Goal: Task Accomplishment & Management: Use online tool/utility

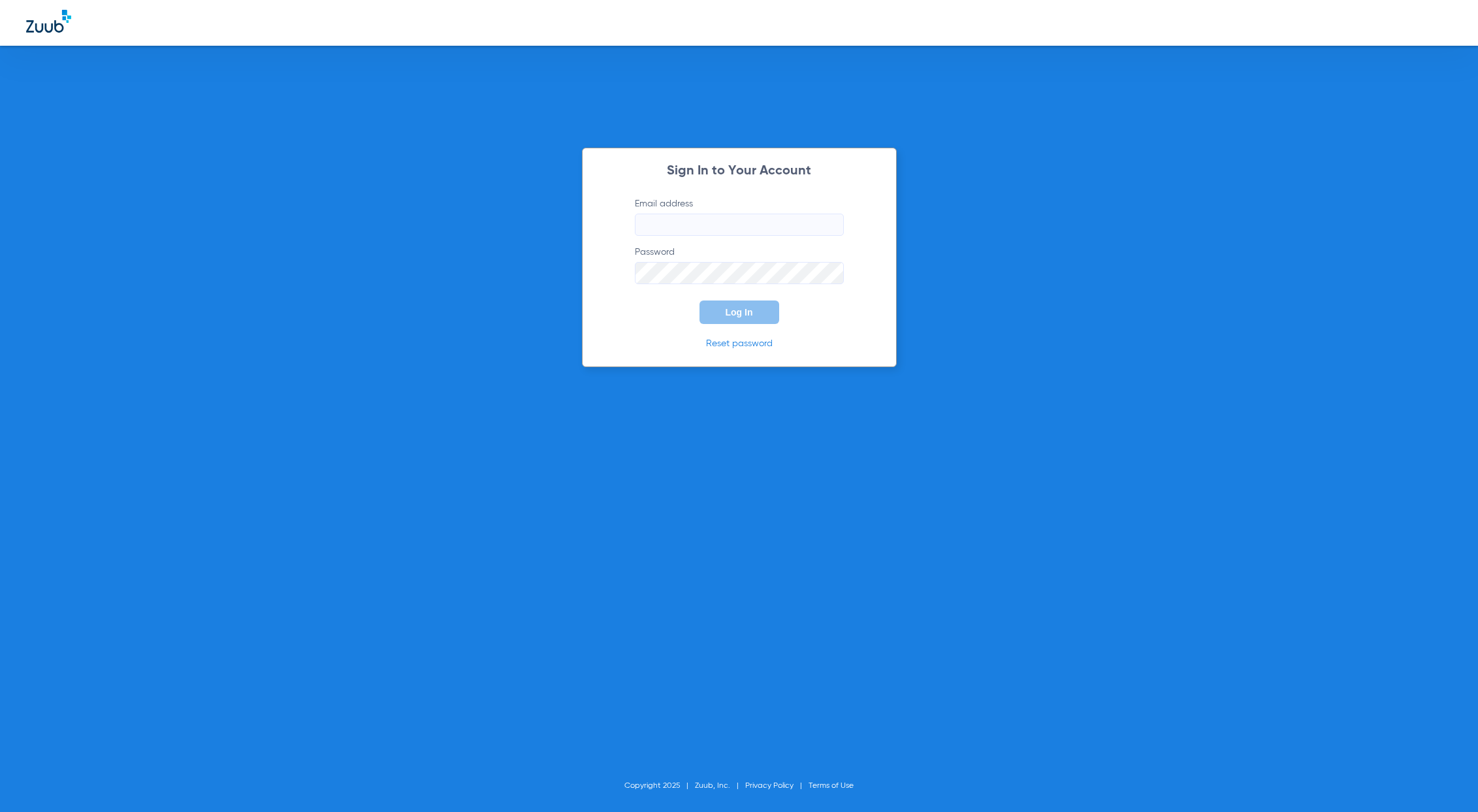
type input "[EMAIL_ADDRESS][DOMAIN_NAME]"
click at [754, 318] on button "Log In" at bounding box center [739, 312] width 80 height 23
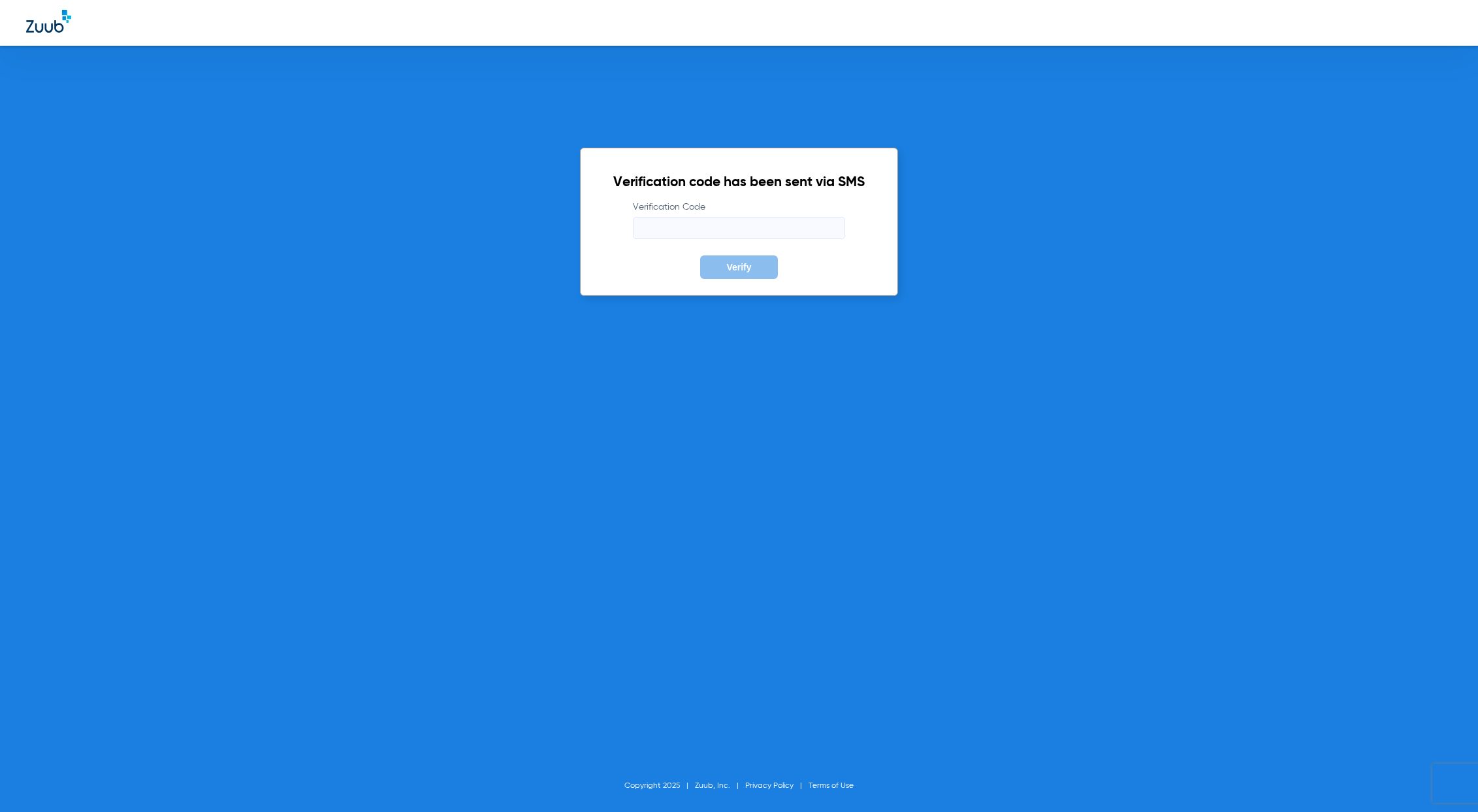
click at [688, 228] on input "Verification Code" at bounding box center [738, 228] width 212 height 22
type input "358948"
click at [729, 262] on span "Verify" at bounding box center [738, 267] width 25 height 10
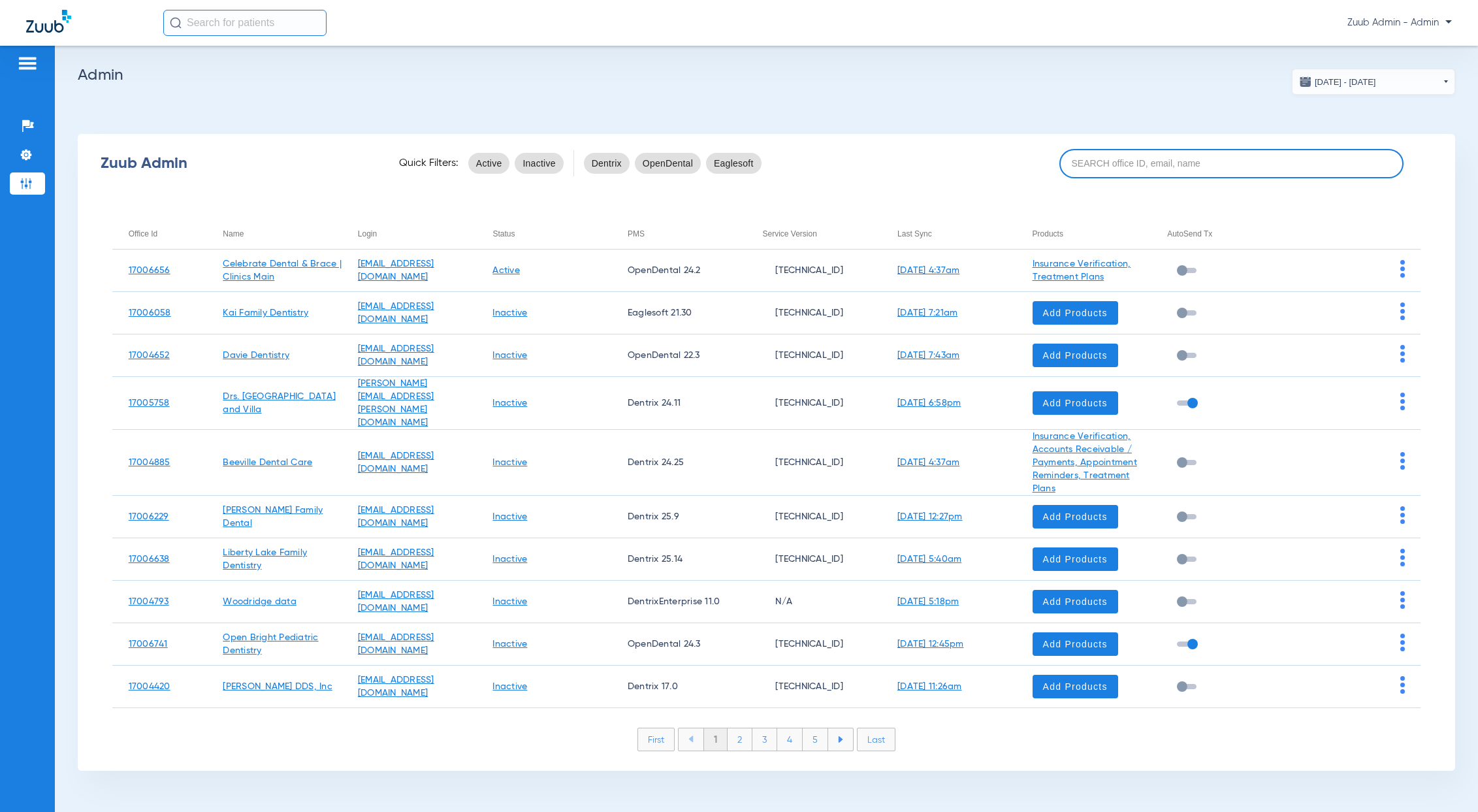
click at [1122, 167] on input at bounding box center [1231, 163] width 344 height 29
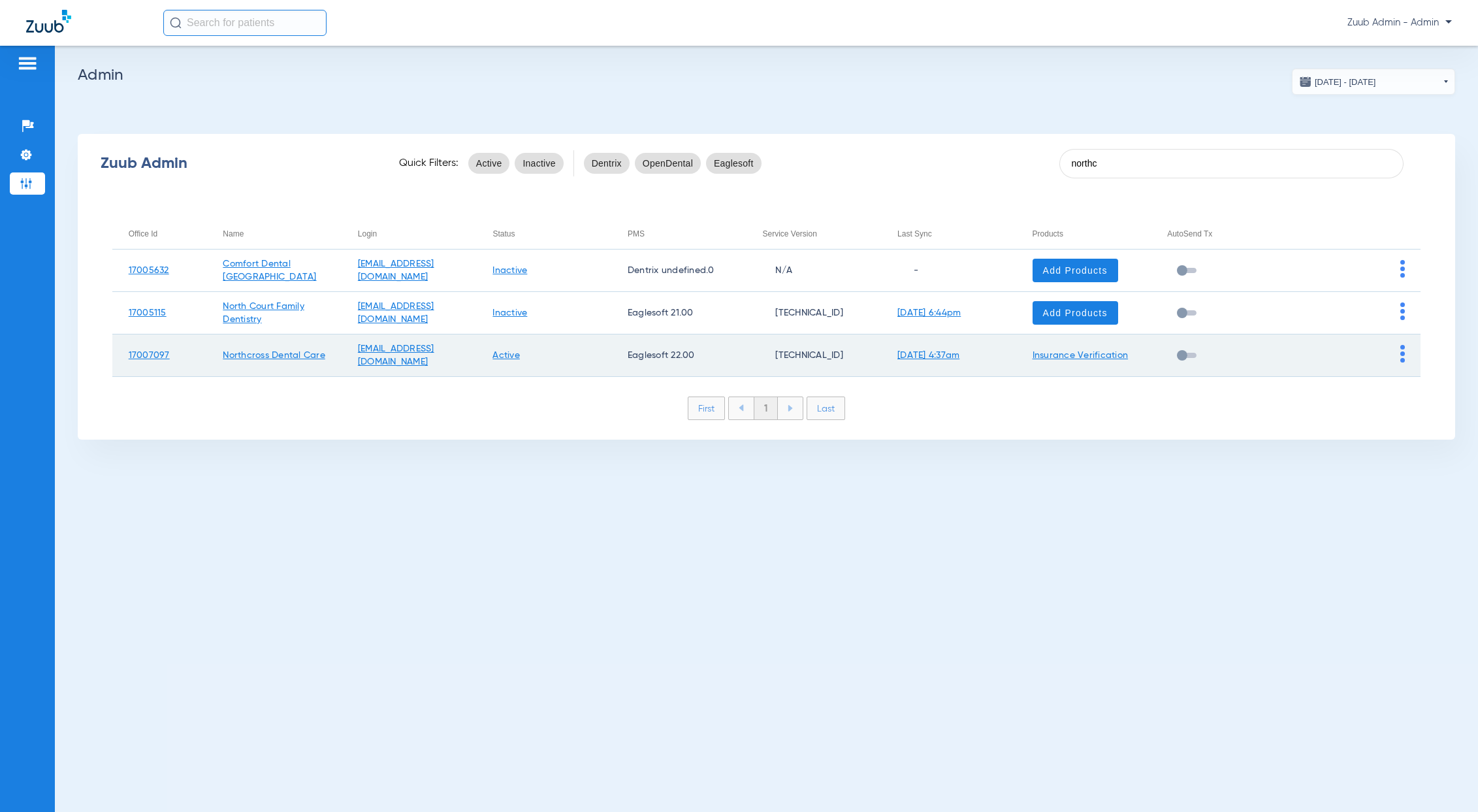
type input "northc"
click at [1400, 360] on img at bounding box center [1402, 354] width 5 height 18
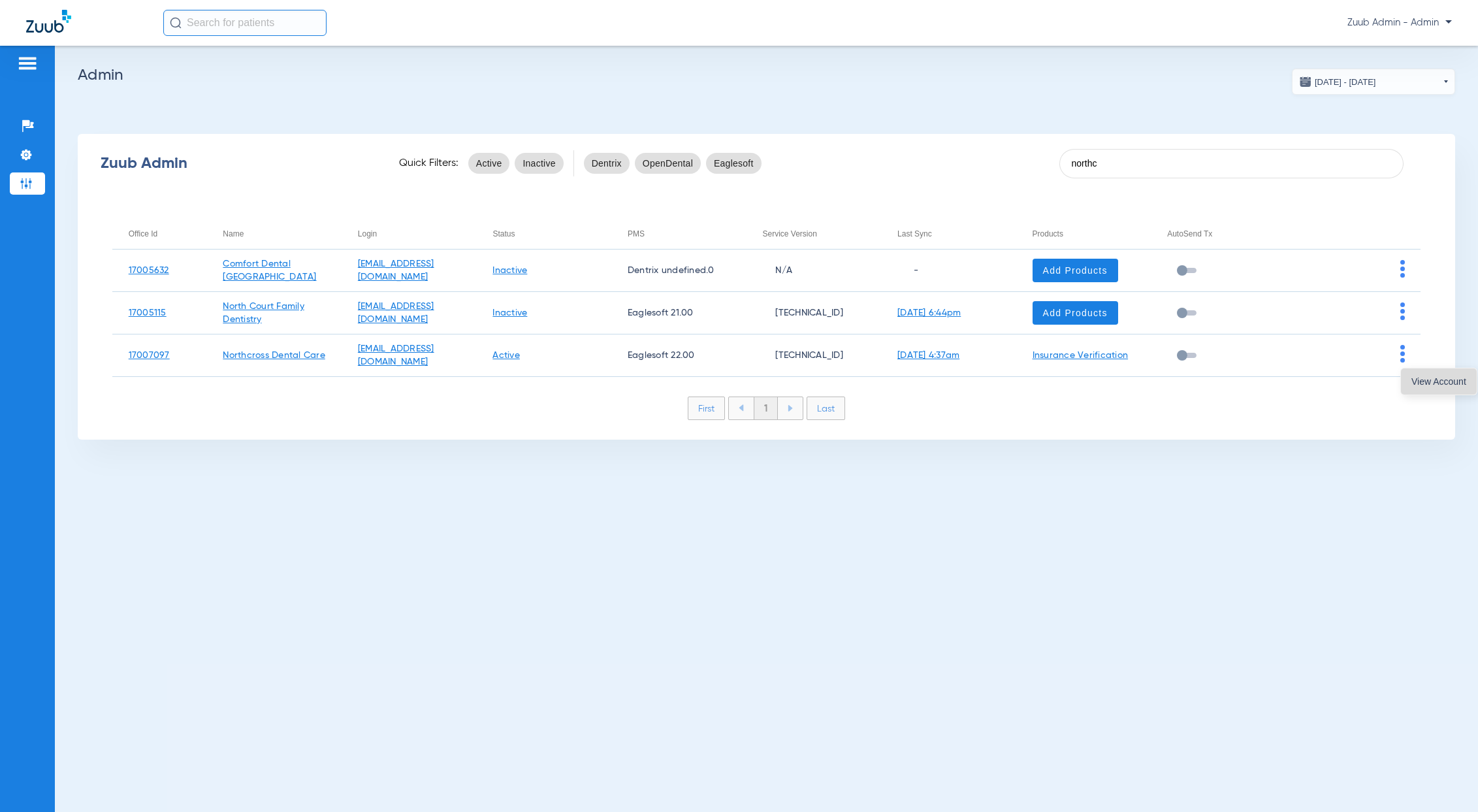
click at [1419, 384] on span "View Account" at bounding box center [1438, 382] width 55 height 9
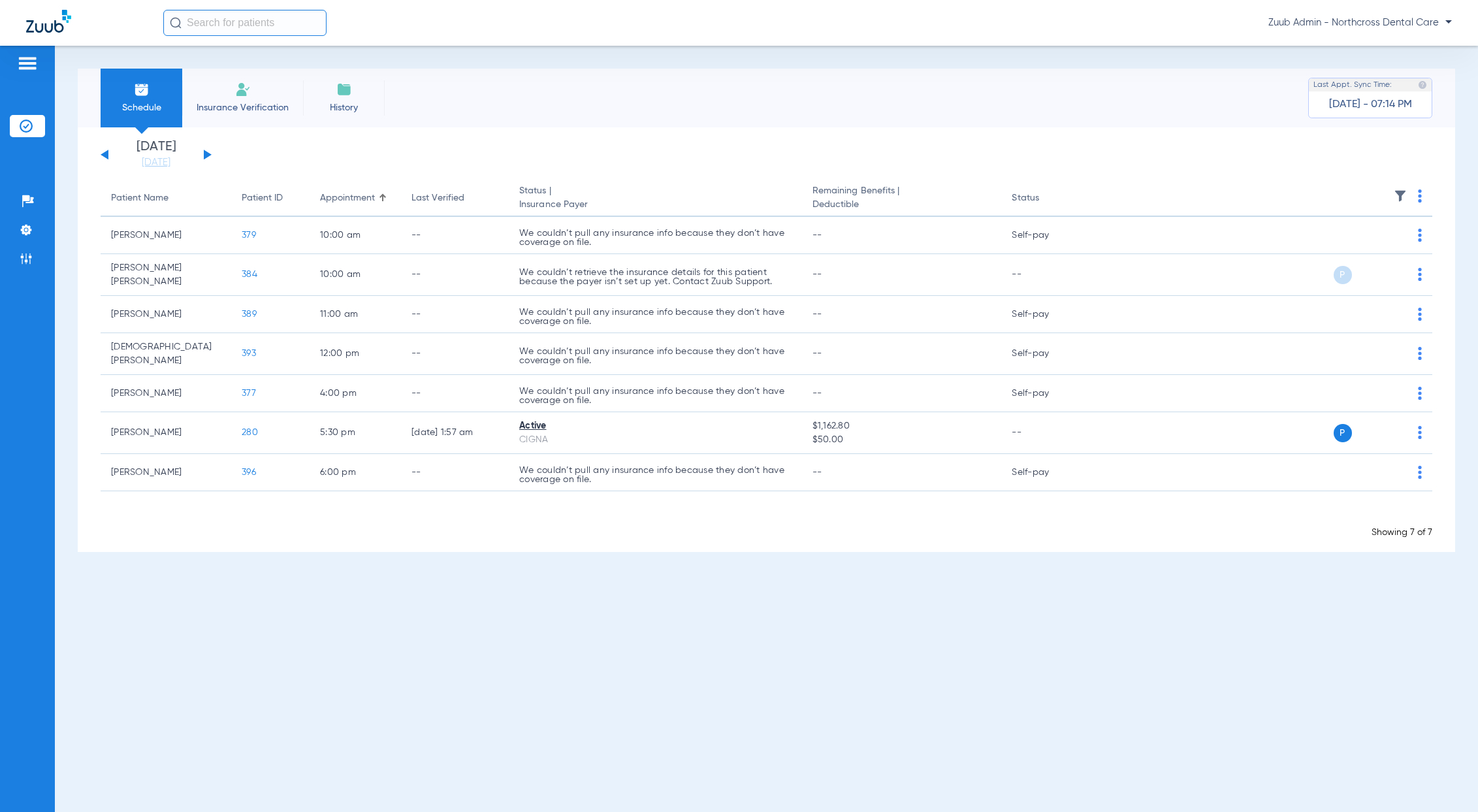
click at [254, 94] on li "Insurance Verification" at bounding box center [242, 97] width 121 height 59
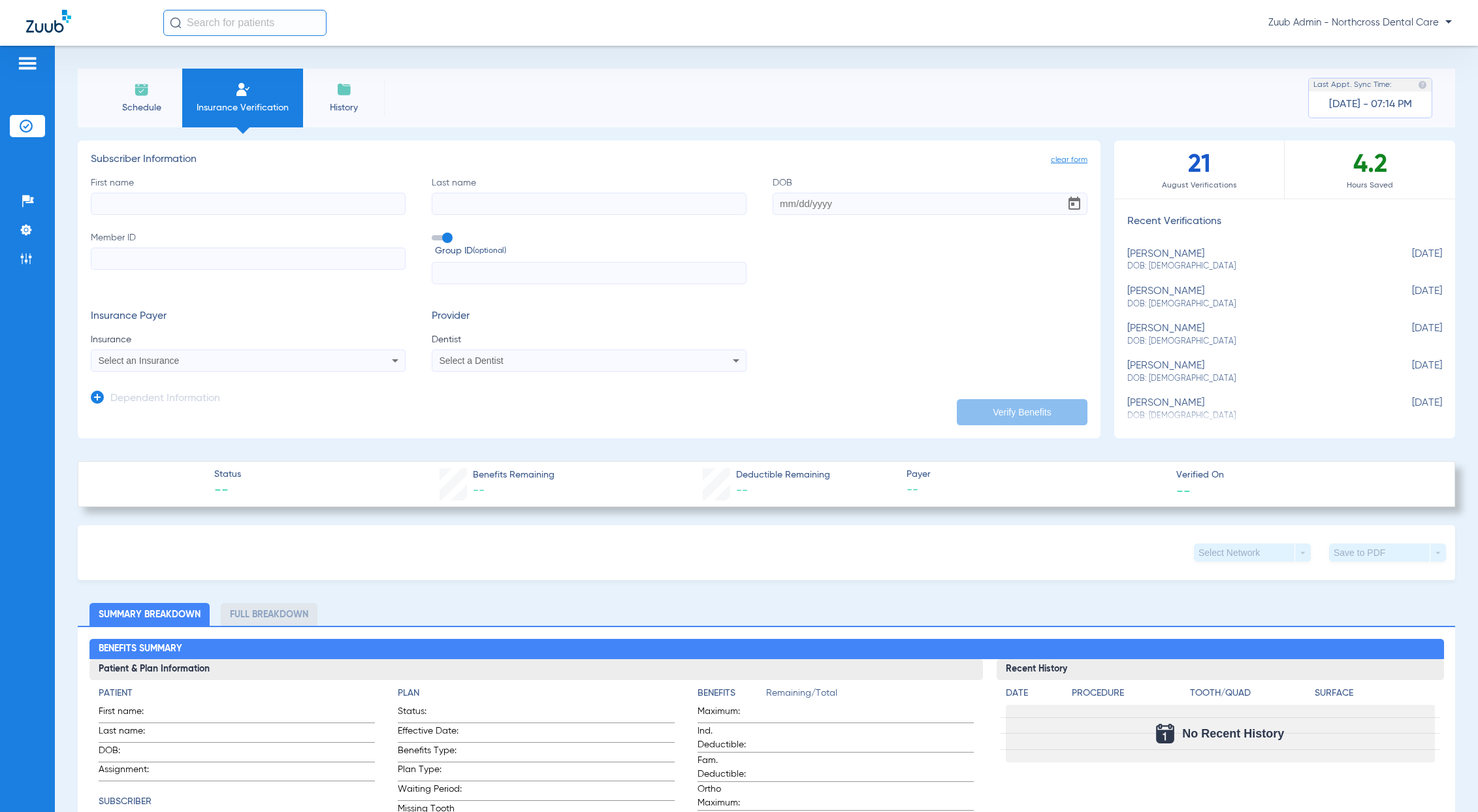
click at [248, 17] on input "text" at bounding box center [244, 22] width 163 height 26
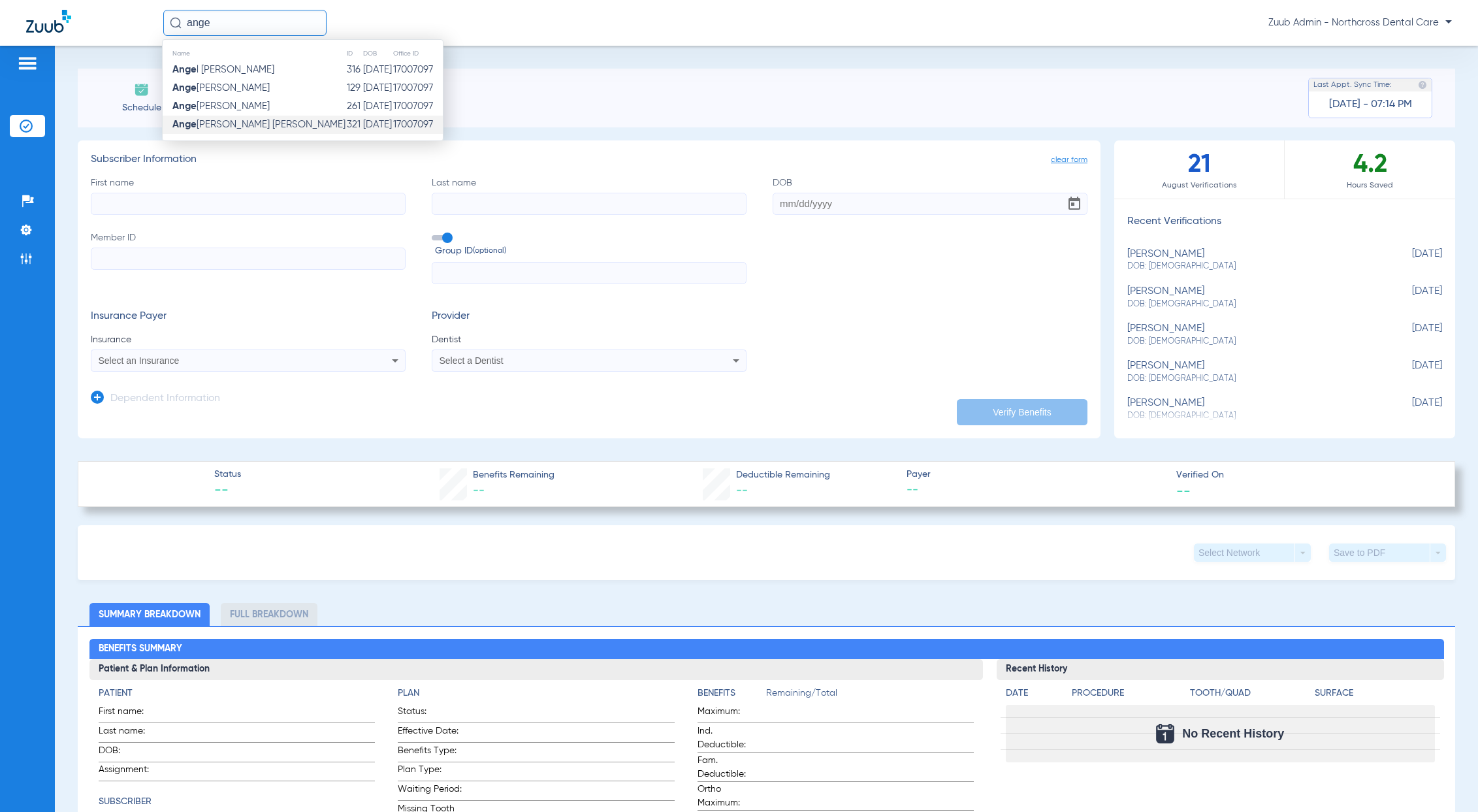
type input "ange"
click at [263, 123] on td "Ange [PERSON_NAME] [PERSON_NAME]" at bounding box center [254, 125] width 183 height 19
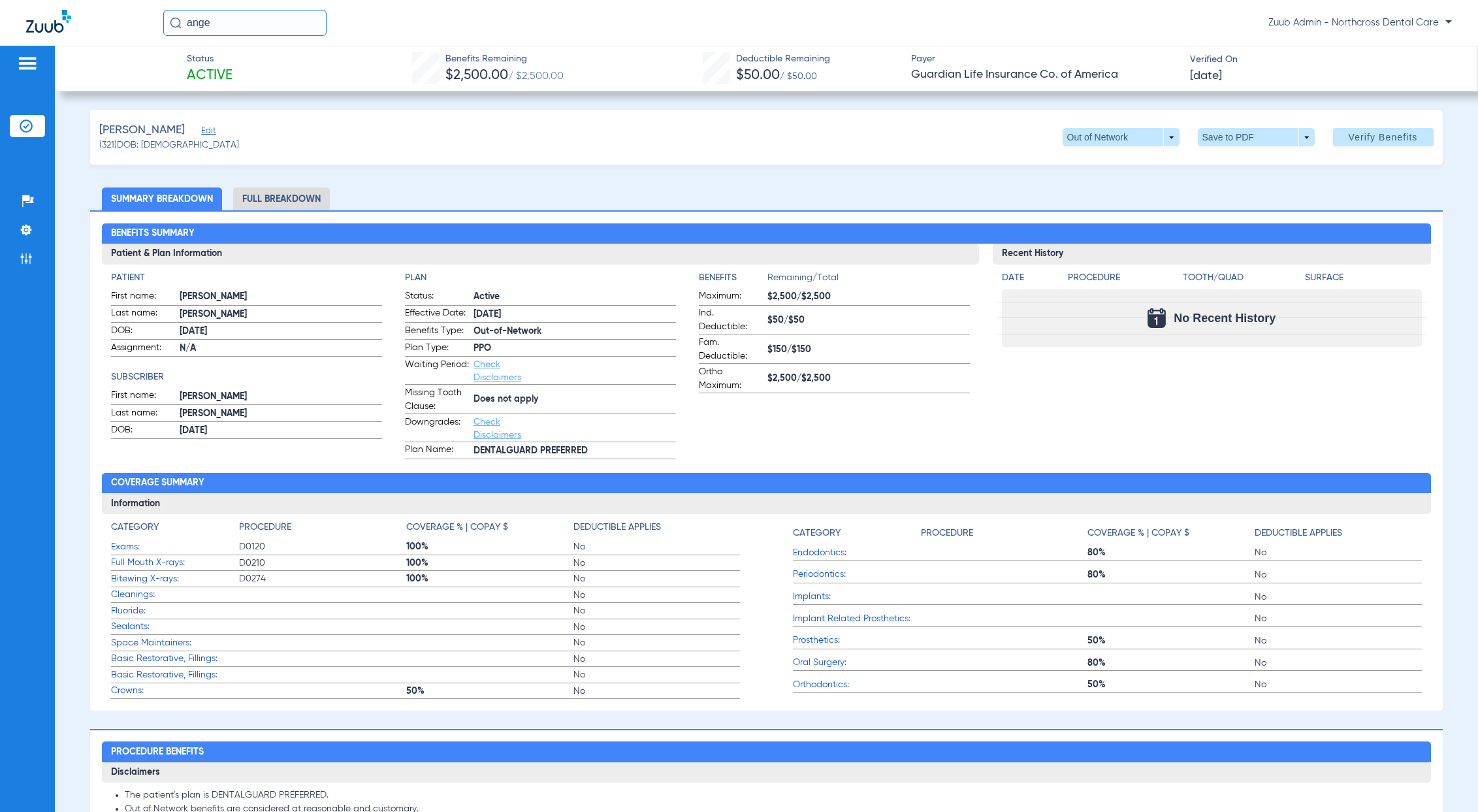
click at [292, 195] on li "Full Breakdown" at bounding box center [281, 198] width 96 height 22
